Goal: Task Accomplishment & Management: Manage account settings

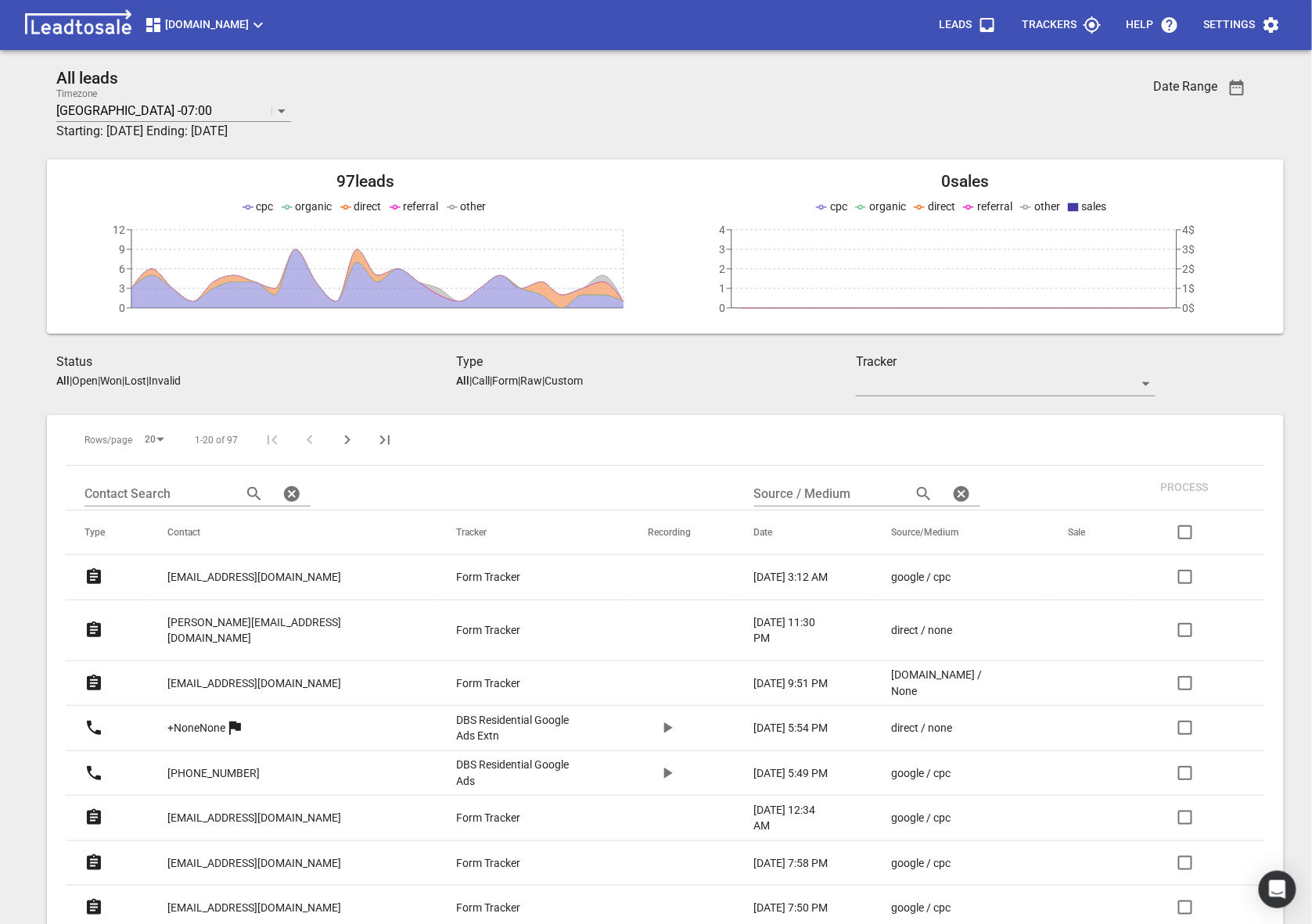
scroll to position [172, 0]
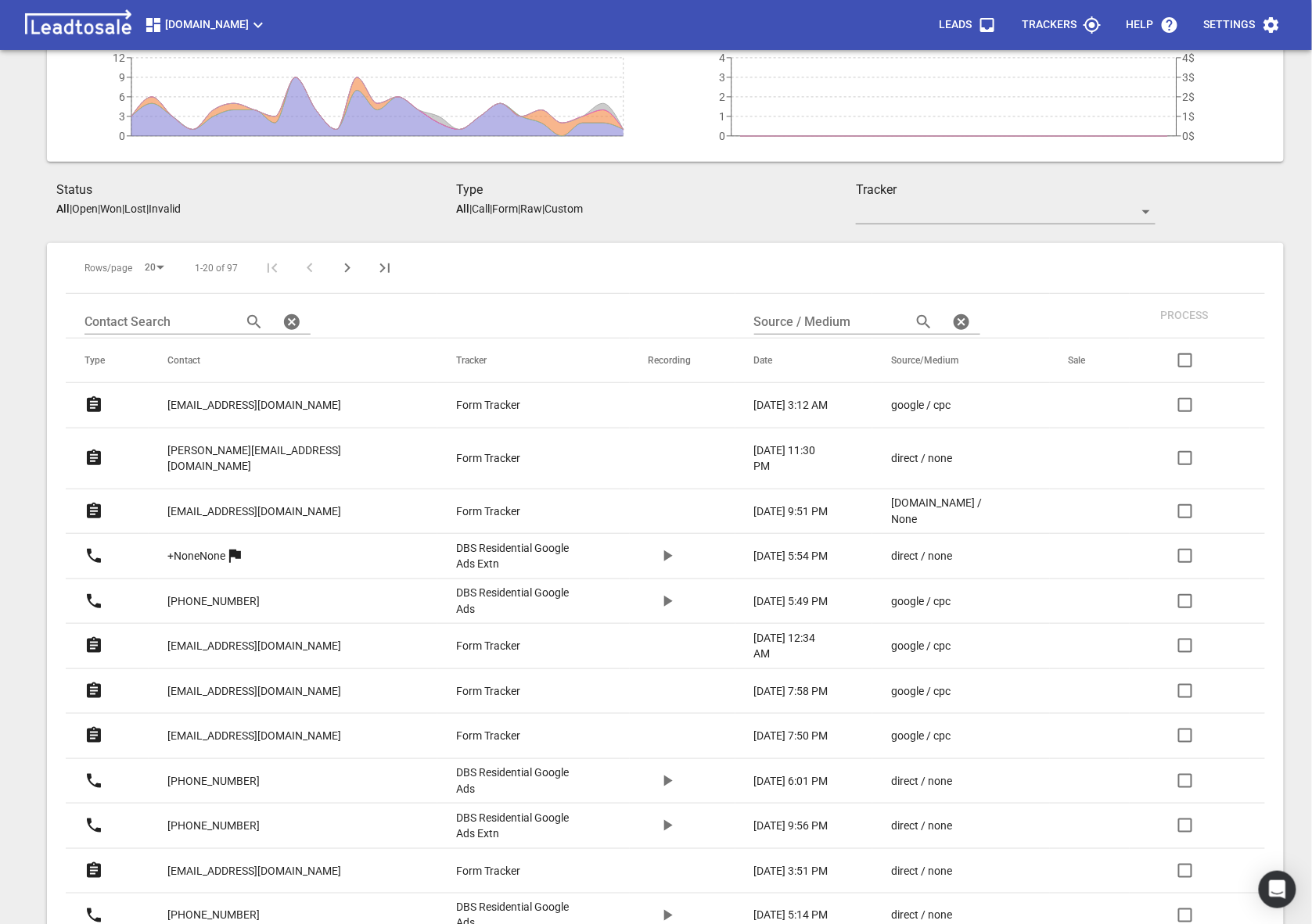
click at [193, 403] on p "[EMAIL_ADDRESS][DOMAIN_NAME]" at bounding box center [254, 405] width 174 height 16
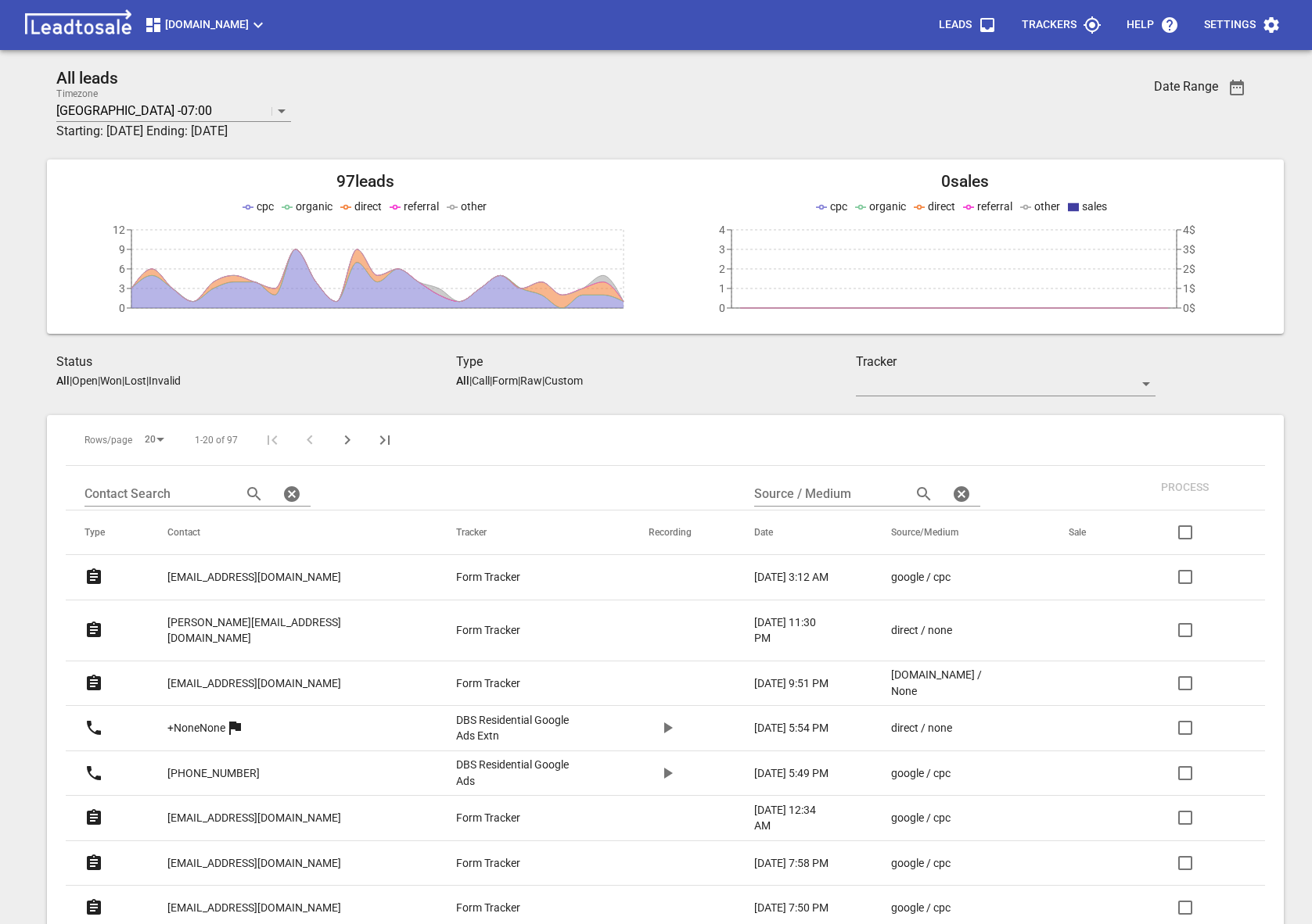
scroll to position [173, 0]
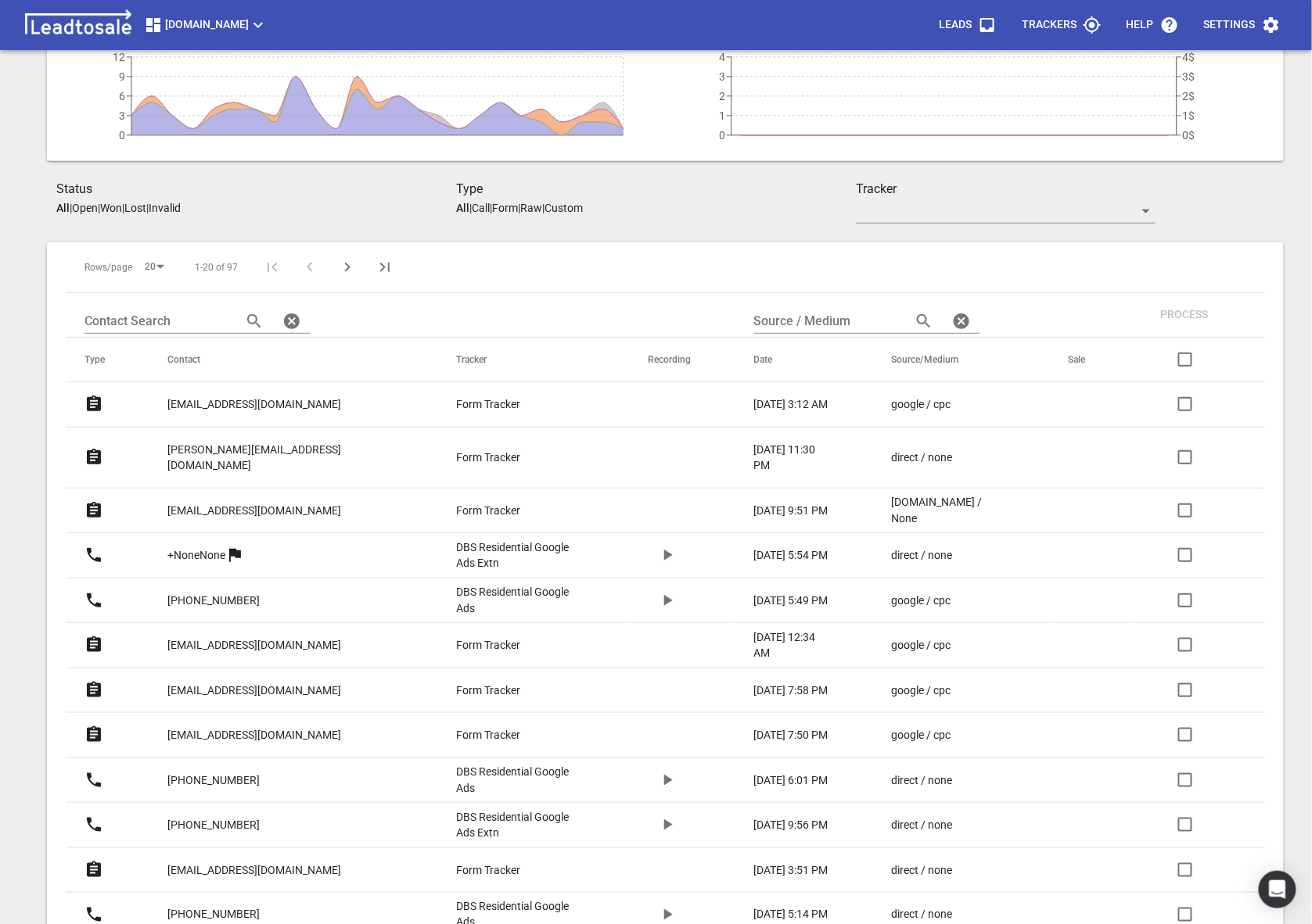
click at [210, 448] on p "b.connolly@xtra.co.nz" at bounding box center [280, 458] width 226 height 32
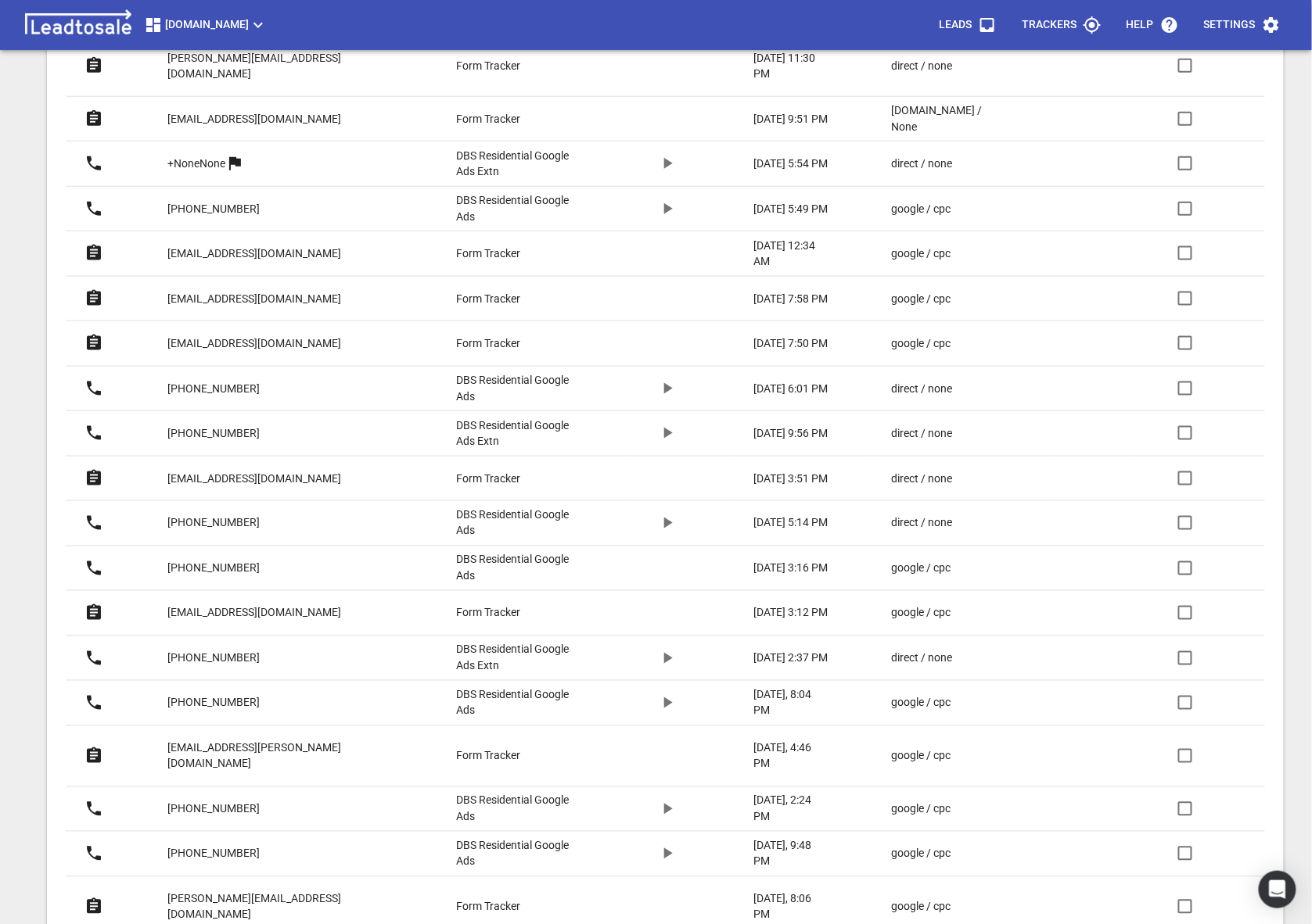
scroll to position [591, 0]
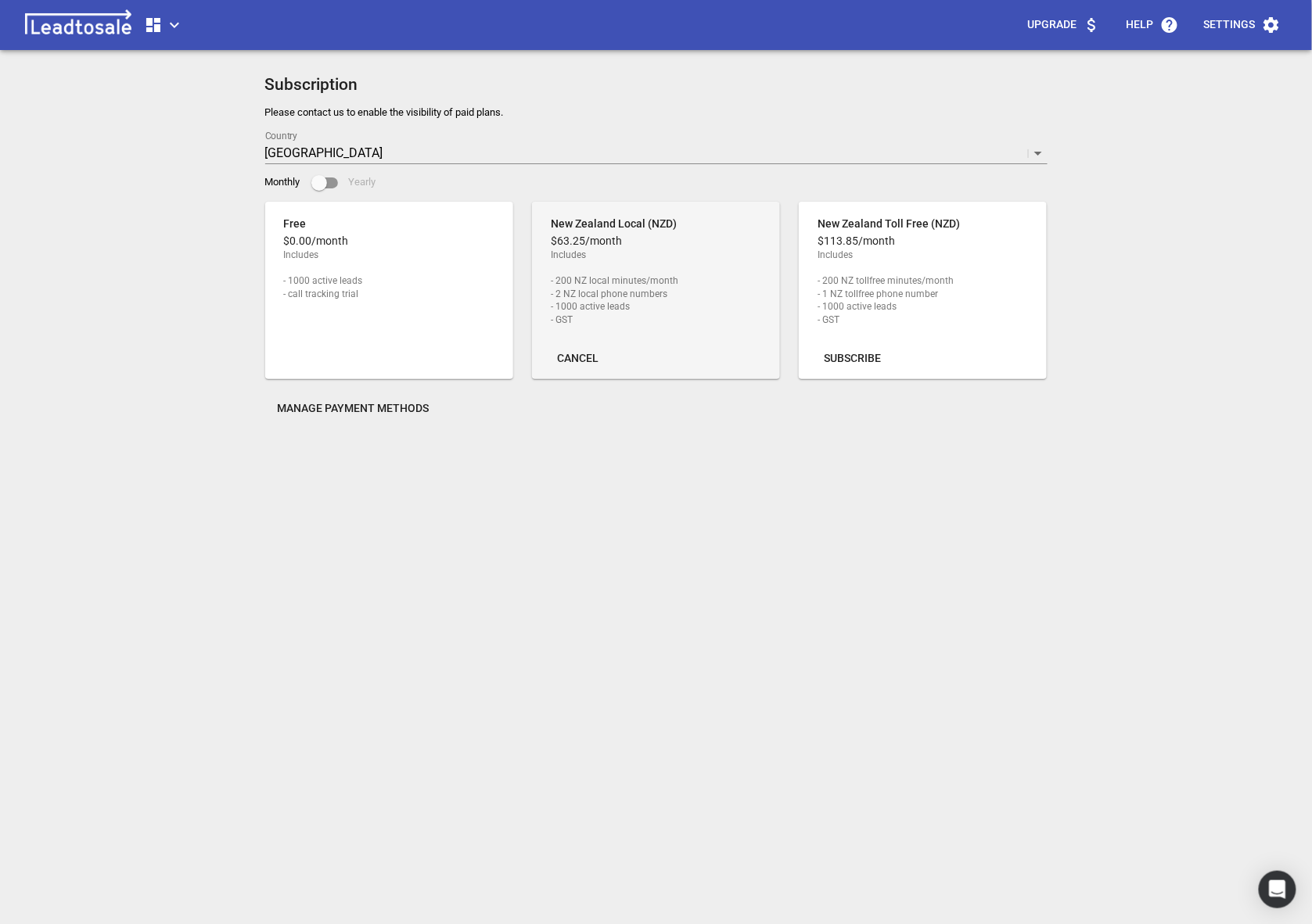
click at [1224, 15] on span "Settings" at bounding box center [1242, 25] width 76 height 37
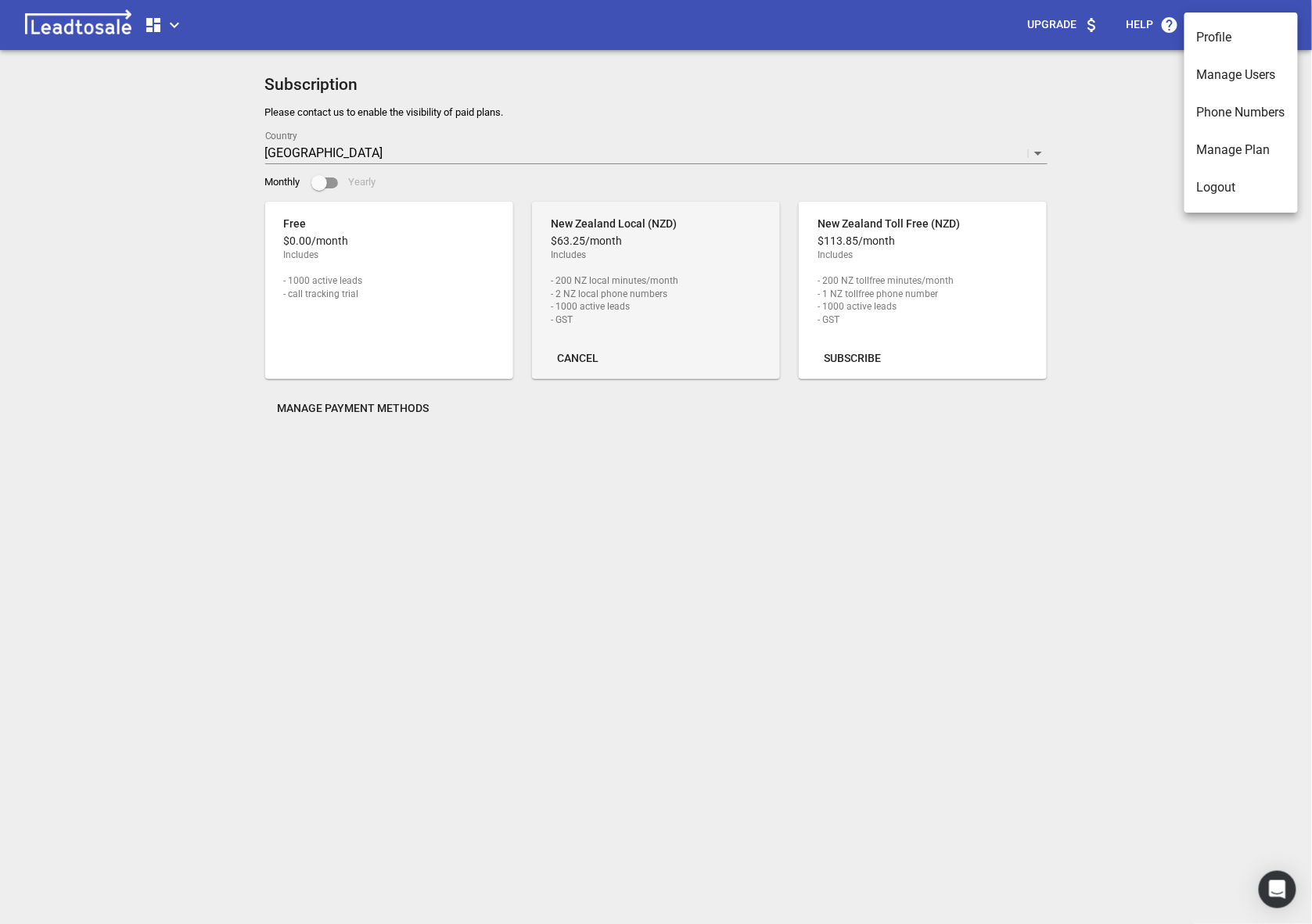
click at [1221, 71] on li "Manage Users" at bounding box center [1242, 75] width 114 height 37
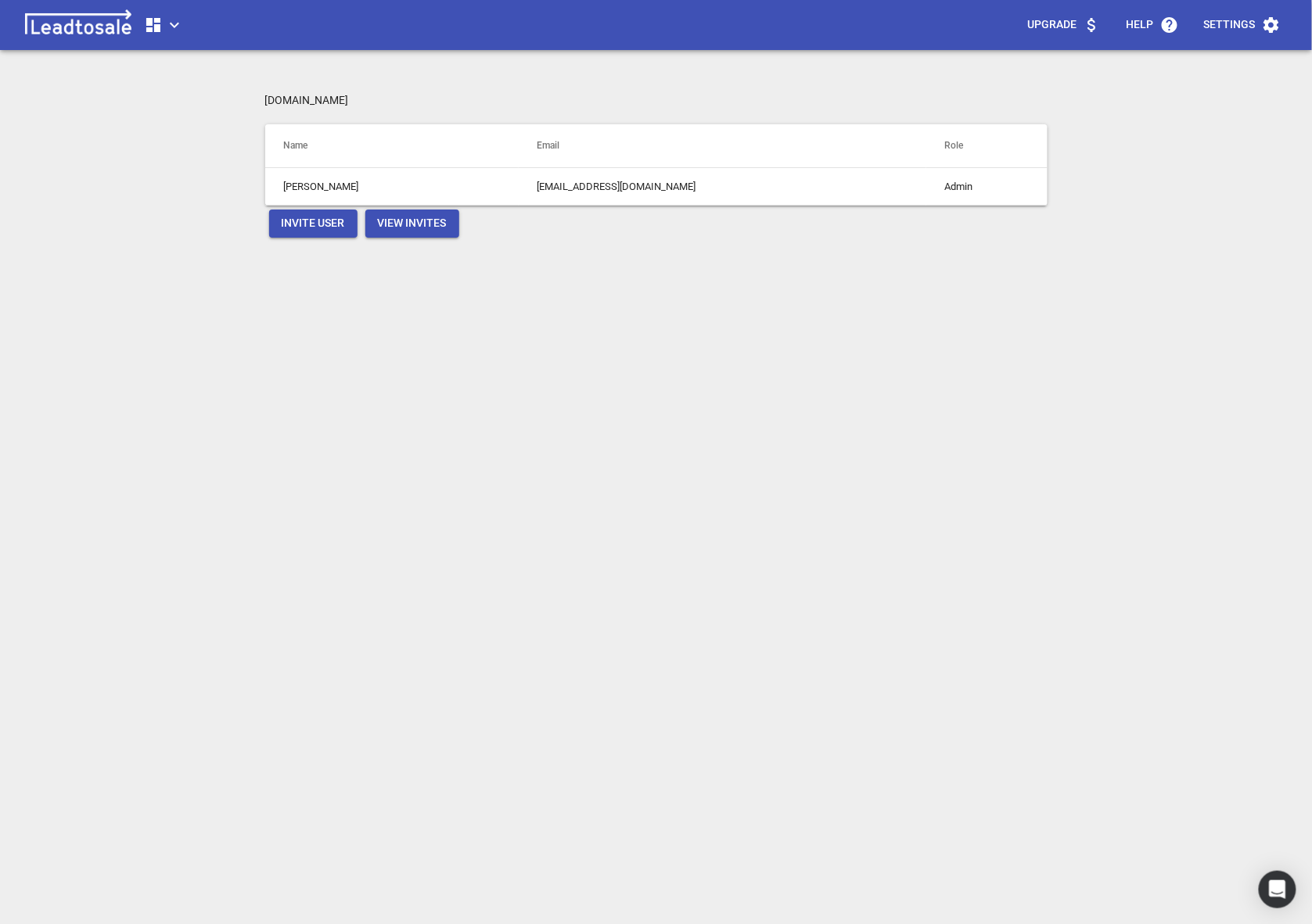
click at [333, 225] on span "Invite User" at bounding box center [313, 224] width 64 height 15
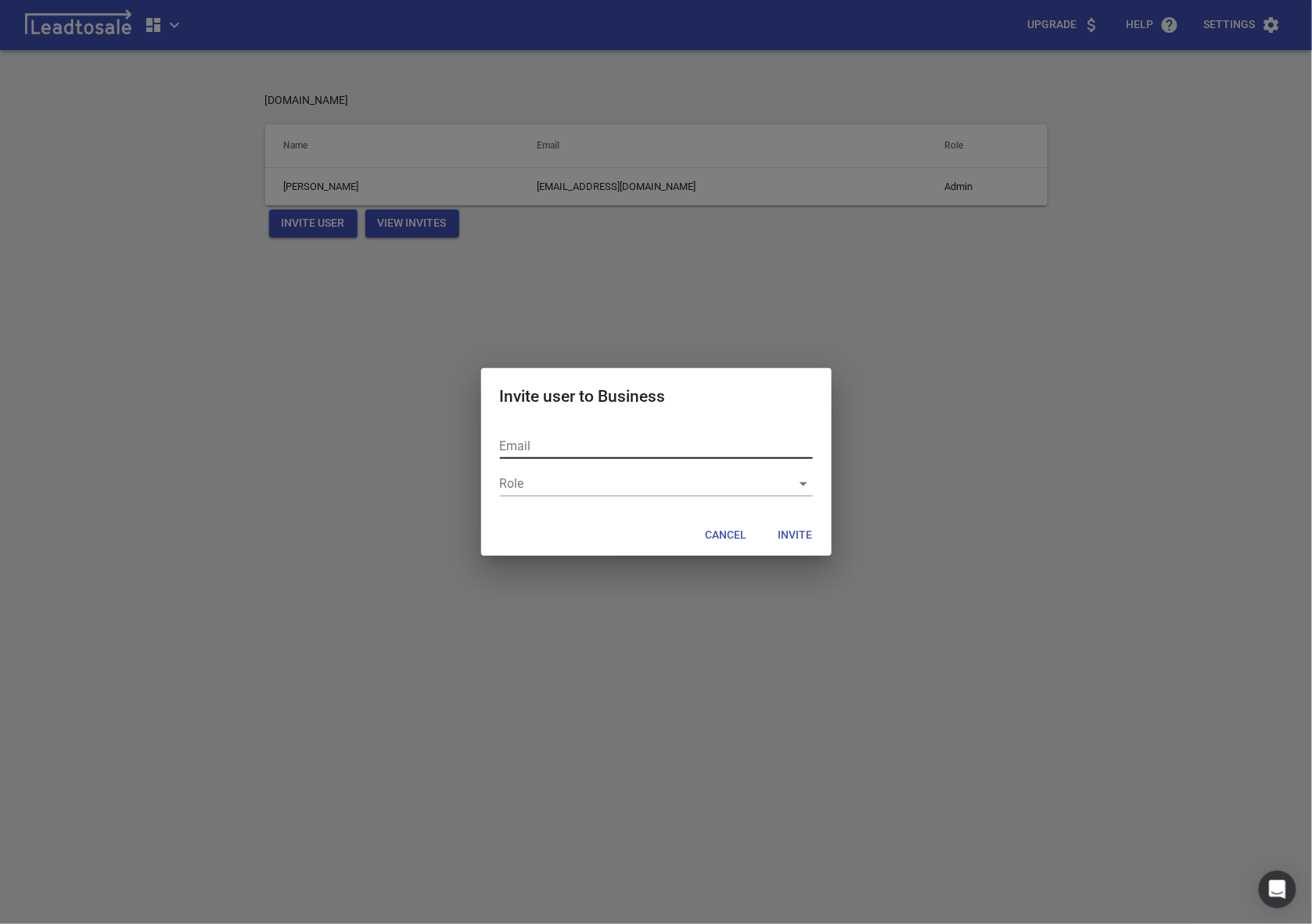
click at [522, 447] on input "text" at bounding box center [656, 447] width 313 height 25
click at [548, 439] on input "text" at bounding box center [656, 447] width 313 height 25
click at [547, 440] on input "text" at bounding box center [656, 447] width 313 height 25
type input "[EMAIL_ADDRESS][DOMAIN_NAME]"
click at [610, 496] on div "​" at bounding box center [656, 484] width 313 height 25
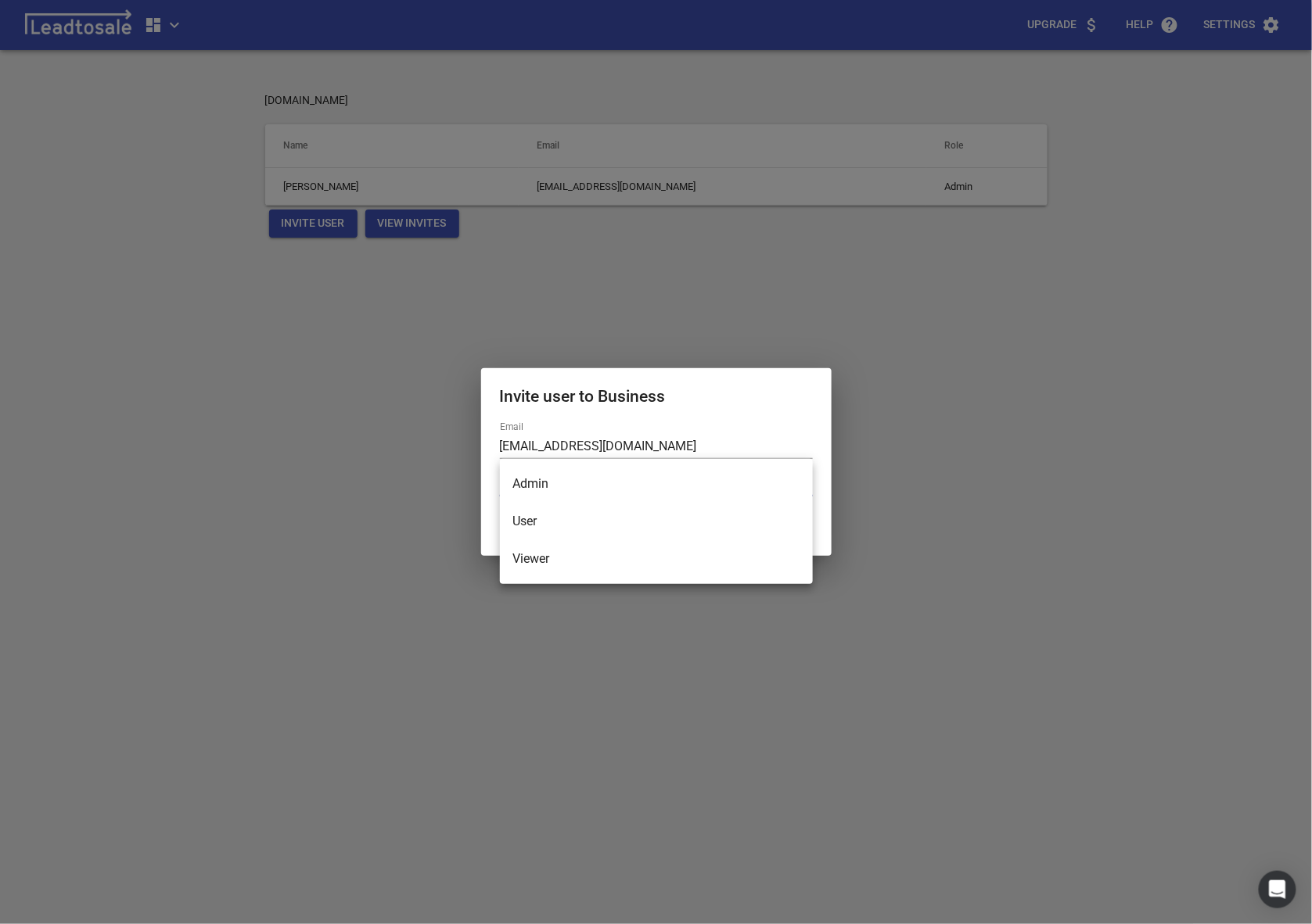
click at [573, 490] on li "Admin" at bounding box center [656, 484] width 313 height 37
click at [786, 541] on span "Invite" at bounding box center [796, 536] width 35 height 15
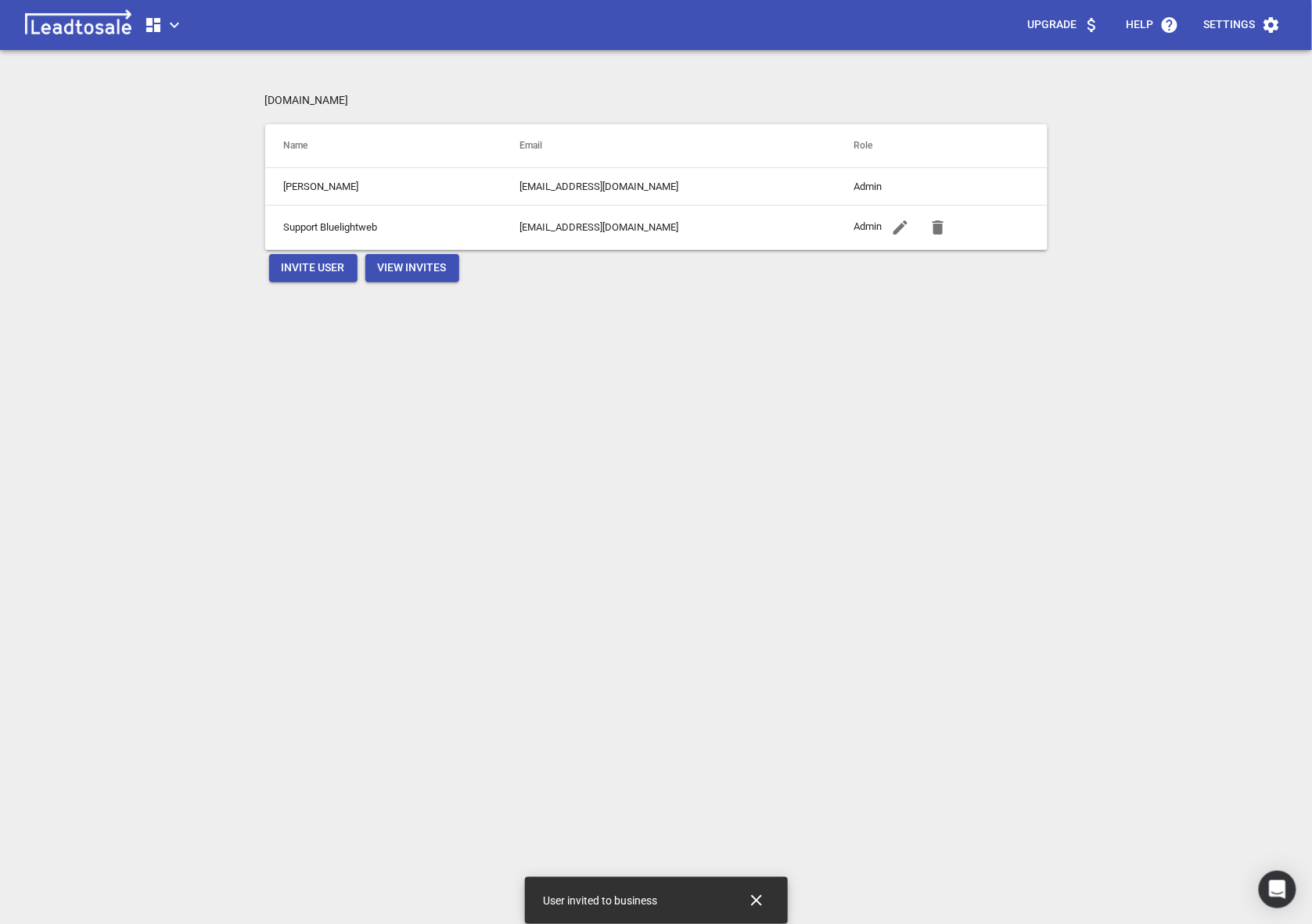
click at [332, 265] on span "Invite User" at bounding box center [313, 268] width 64 height 15
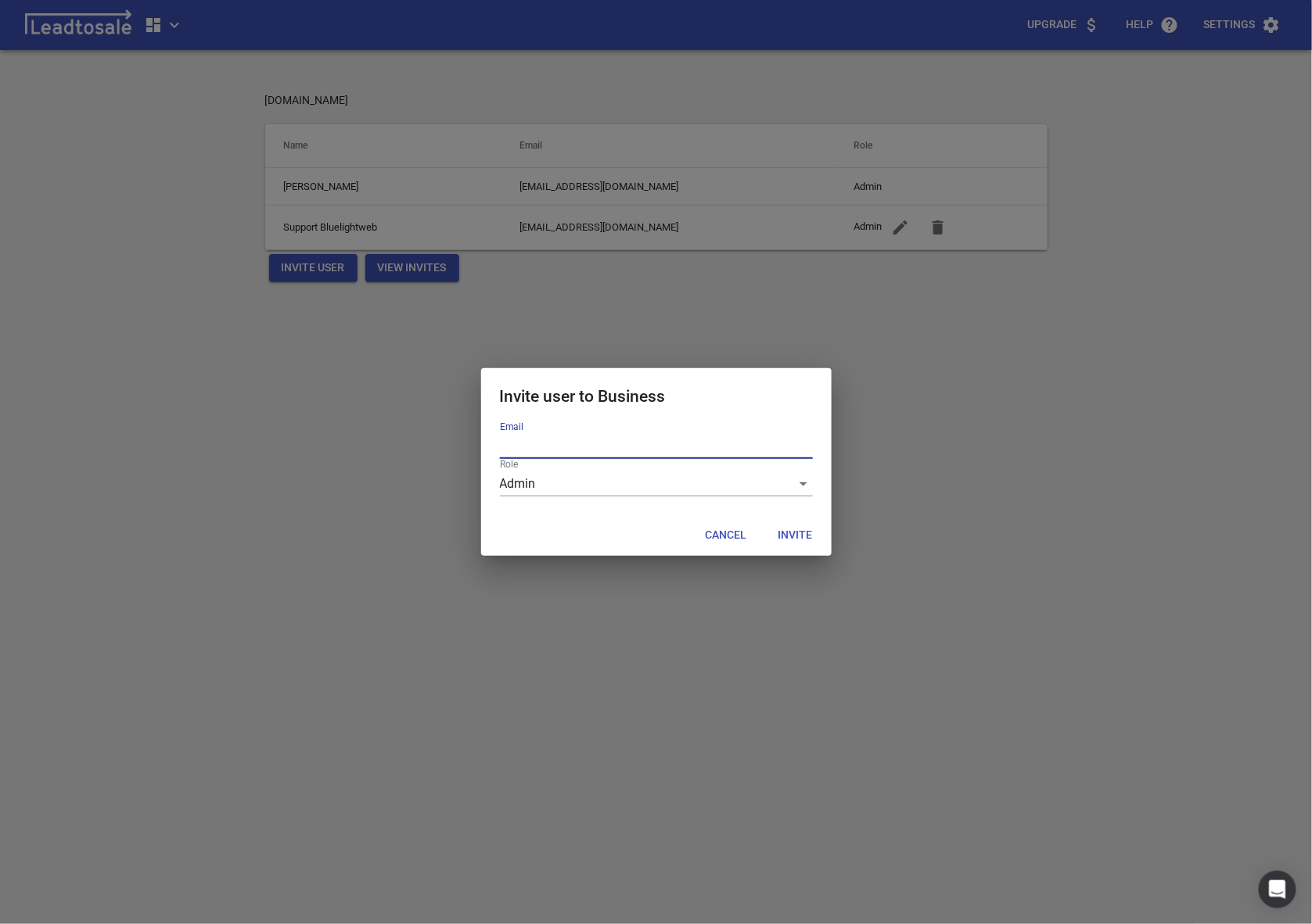
click at [540, 444] on input "text" at bounding box center [656, 447] width 313 height 25
click at [505, 443] on input "text" at bounding box center [656, 447] width 313 height 25
type input "[PERSON_NAME][EMAIL_ADDRESS][DOMAIN_NAME]"
click at [787, 534] on span "Invite" at bounding box center [796, 536] width 35 height 15
